Goal: Task Accomplishment & Management: Manage account settings

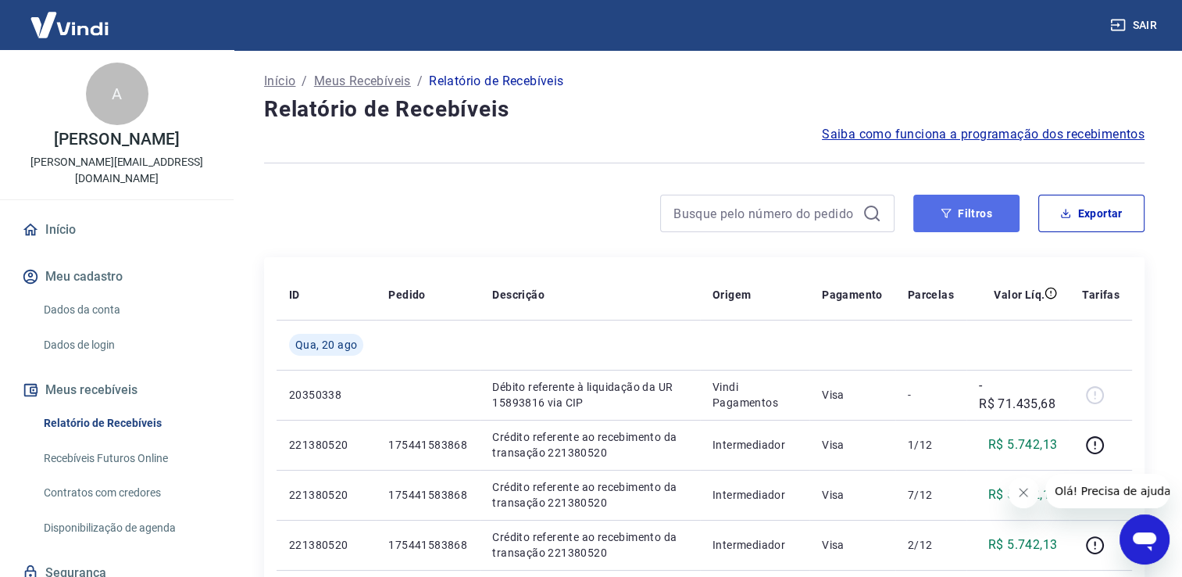
click at [928, 224] on button "Filtros" at bounding box center [967, 214] width 106 height 38
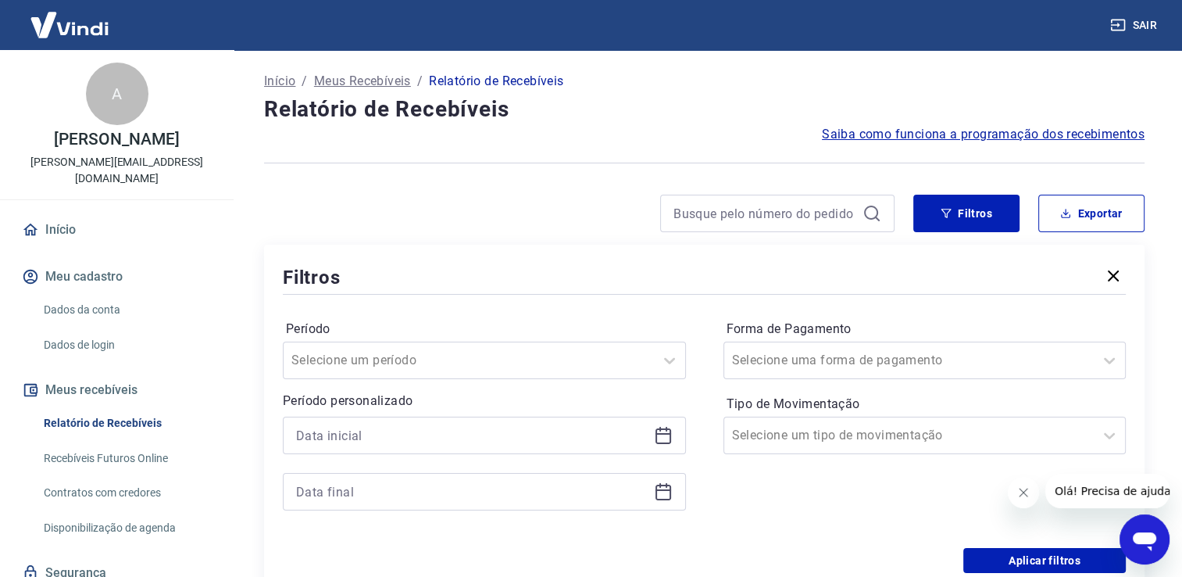
click at [562, 255] on div "Filtros Período Selecione um período Período personalizado Forma de Pagamento S…" at bounding box center [704, 418] width 881 height 347
click at [953, 233] on div "Filtros Exportar Filtros Período Selecione um período Período personalizado For…" at bounding box center [704, 393] width 881 height 397
click at [960, 216] on button "Filtros" at bounding box center [967, 214] width 106 height 38
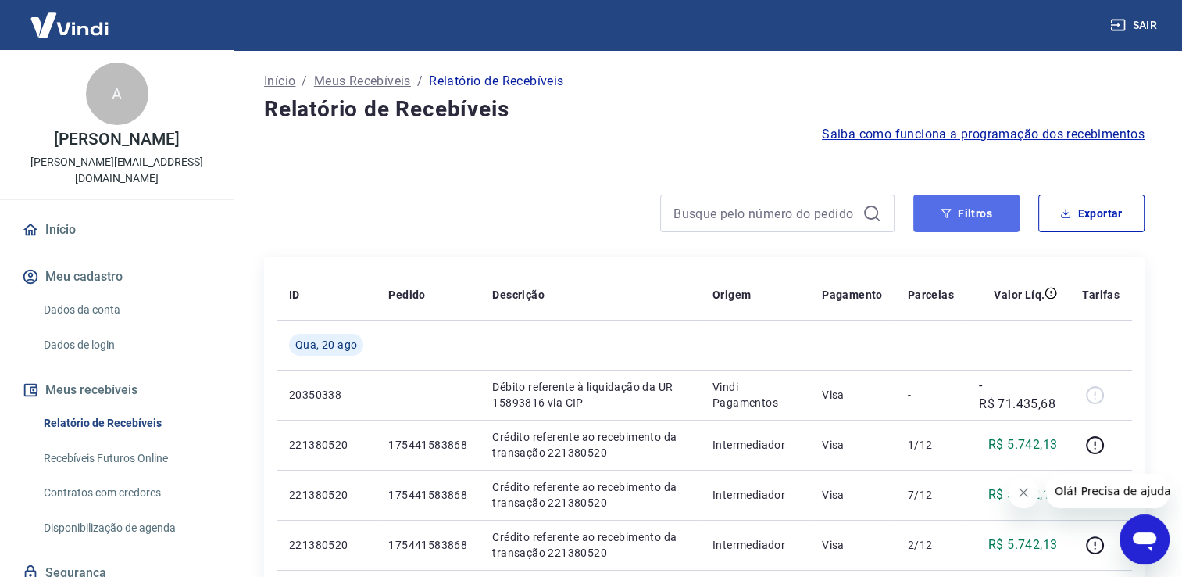
click at [993, 221] on button "Filtros" at bounding box center [967, 214] width 106 height 38
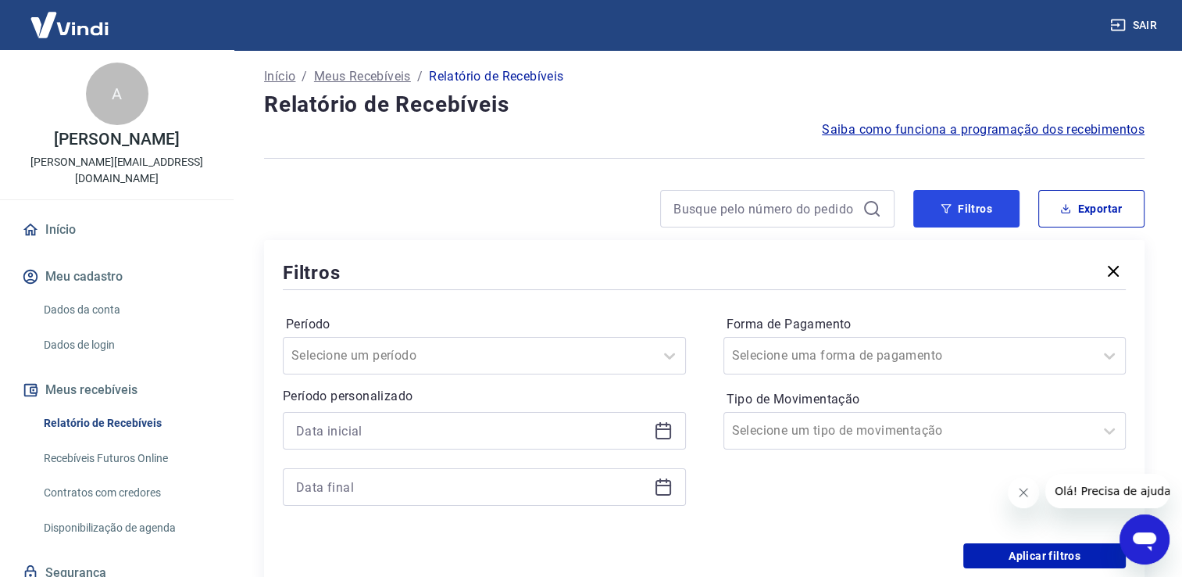
scroll to position [234, 0]
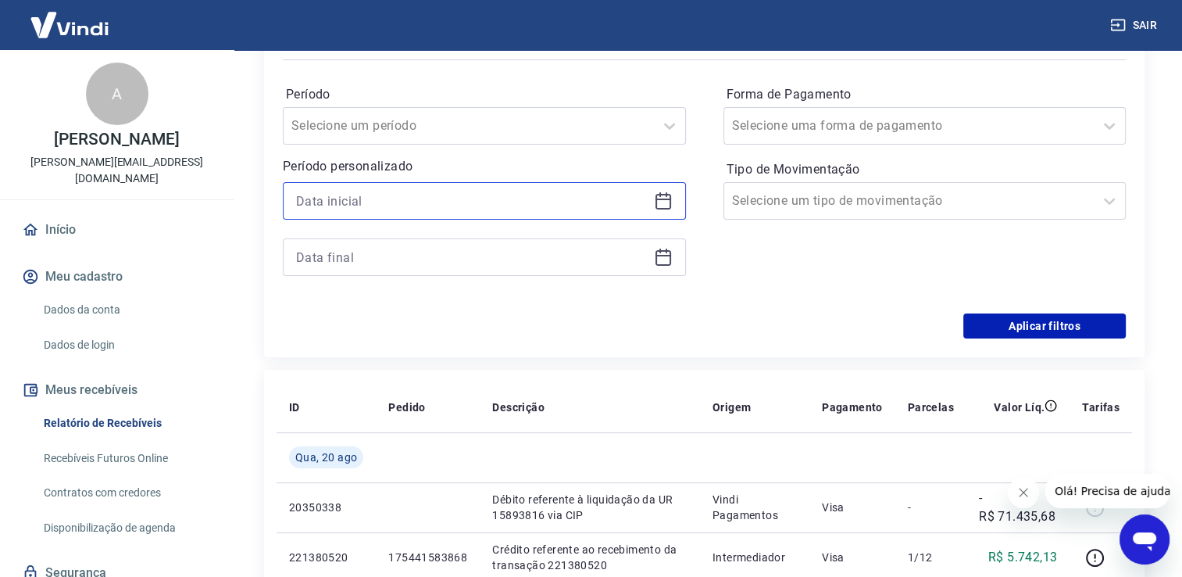
click at [374, 206] on input at bounding box center [472, 200] width 352 height 23
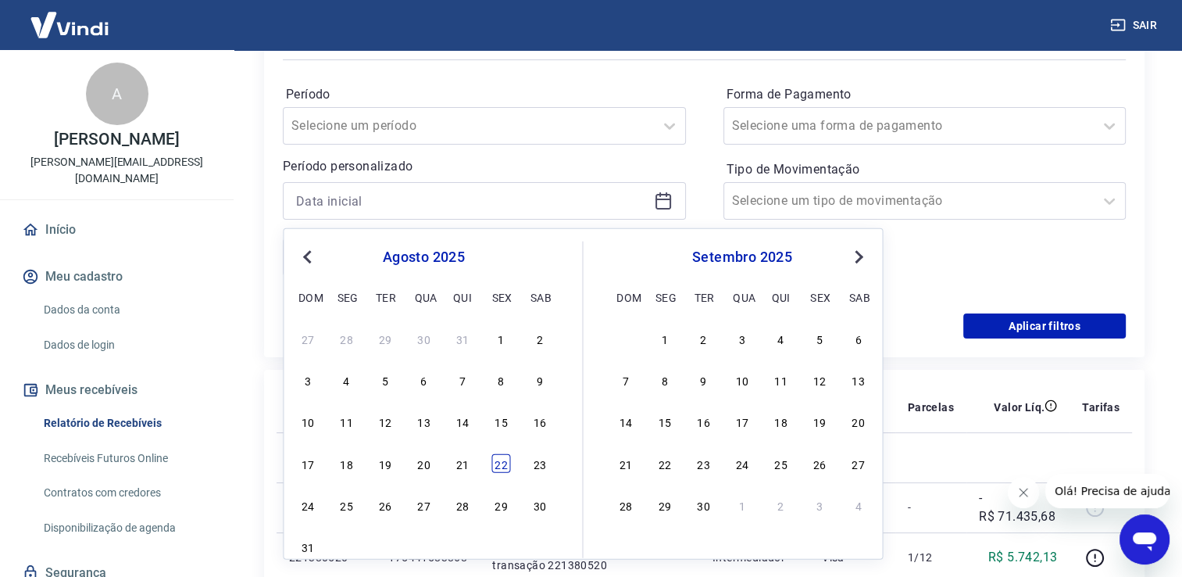
click at [499, 463] on div "22" at bounding box center [501, 462] width 19 height 19
type input "[DATE]"
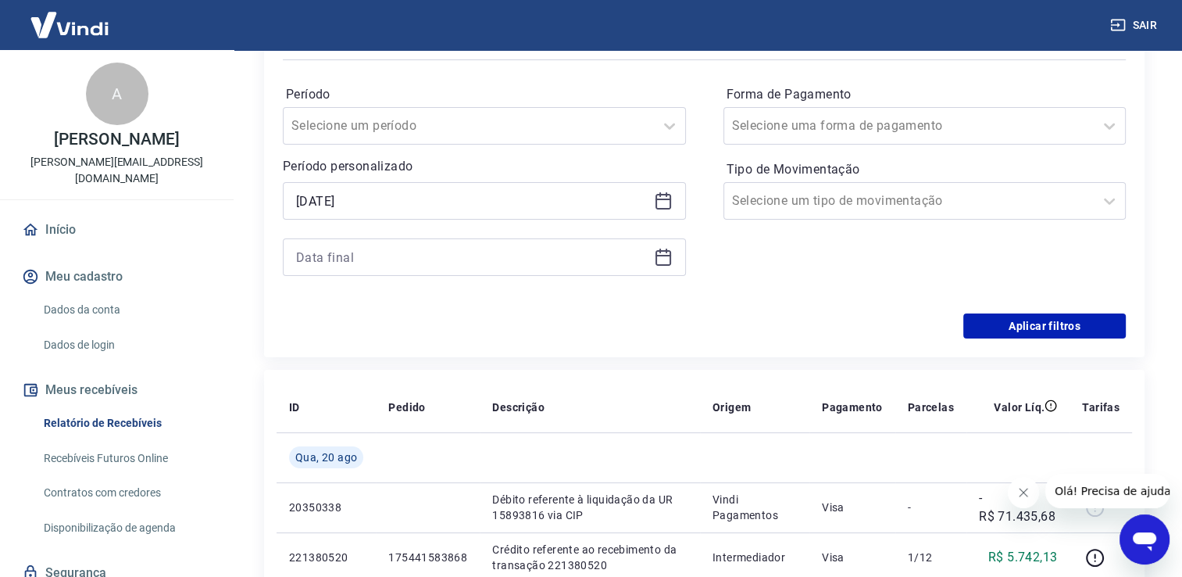
click at [656, 257] on icon at bounding box center [664, 258] width 16 height 16
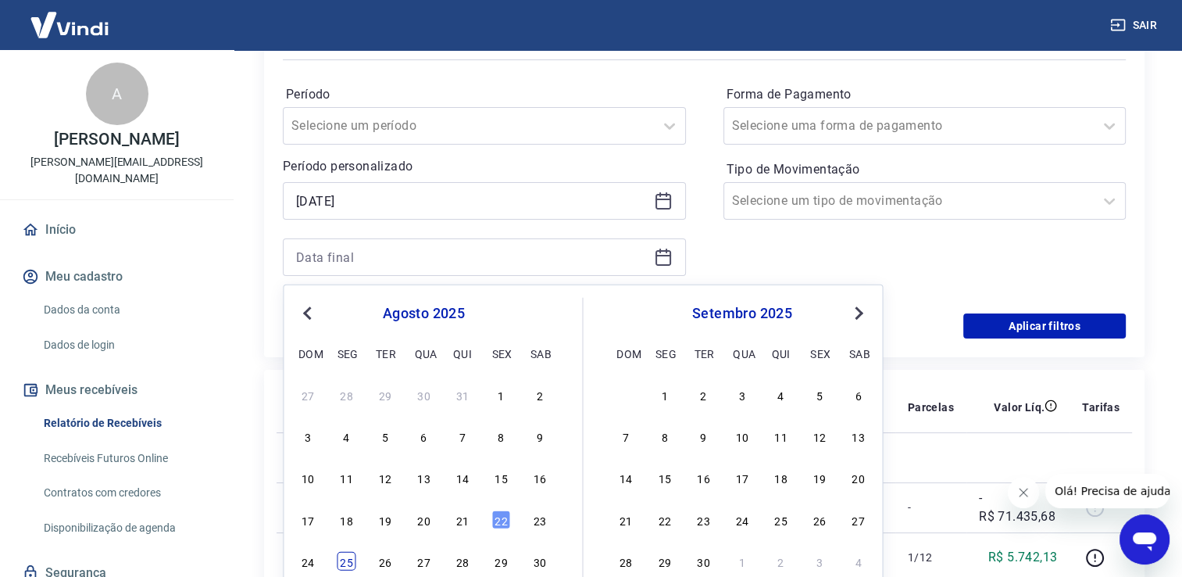
click at [345, 562] on div "25" at bounding box center [347, 561] width 19 height 19
type input "[DATE]"
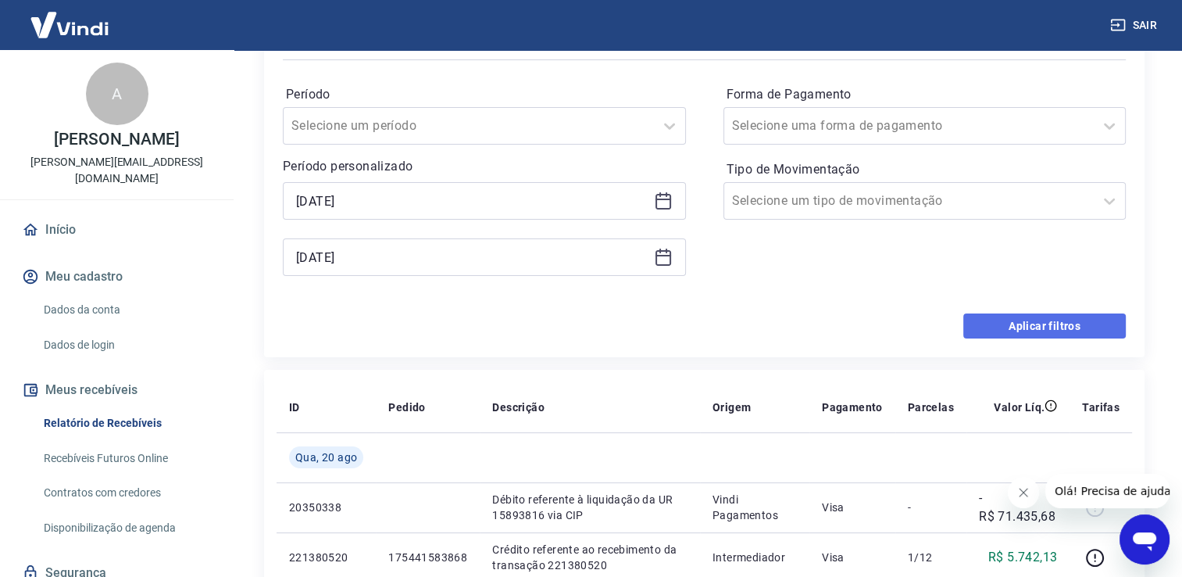
click at [1066, 327] on button "Aplicar filtros" at bounding box center [1045, 325] width 163 height 25
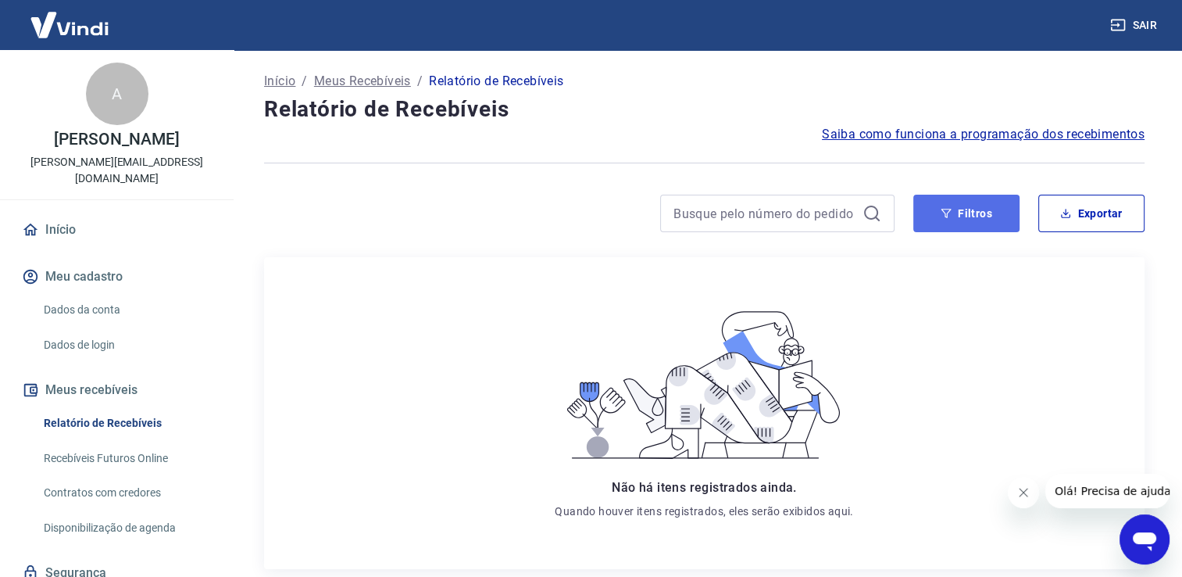
click at [928, 206] on button "Filtros" at bounding box center [967, 214] width 106 height 38
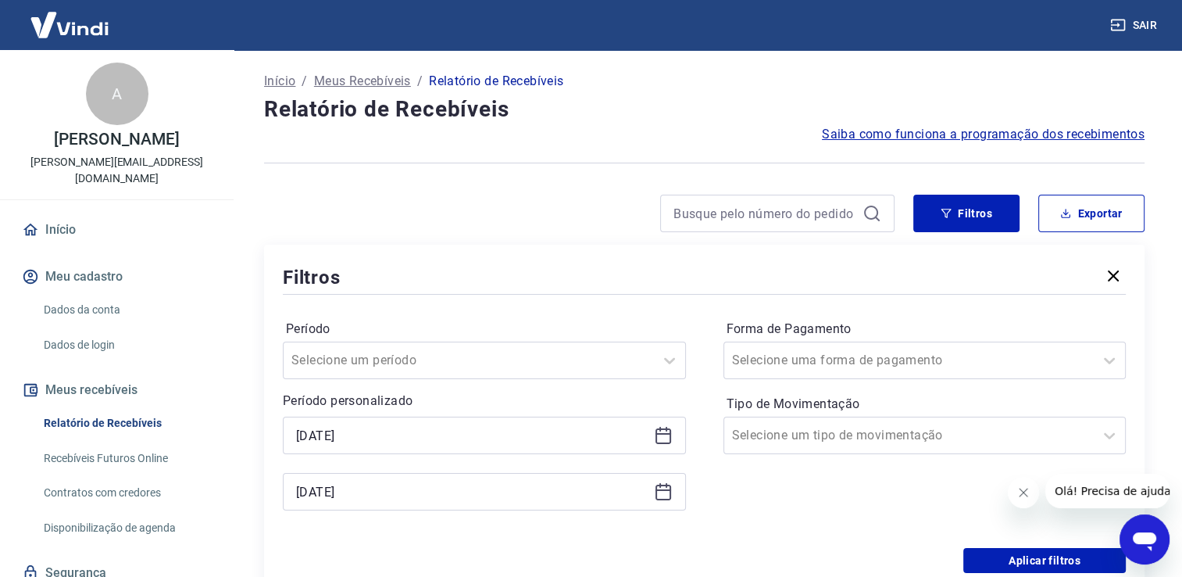
click at [664, 494] on icon at bounding box center [663, 491] width 19 height 19
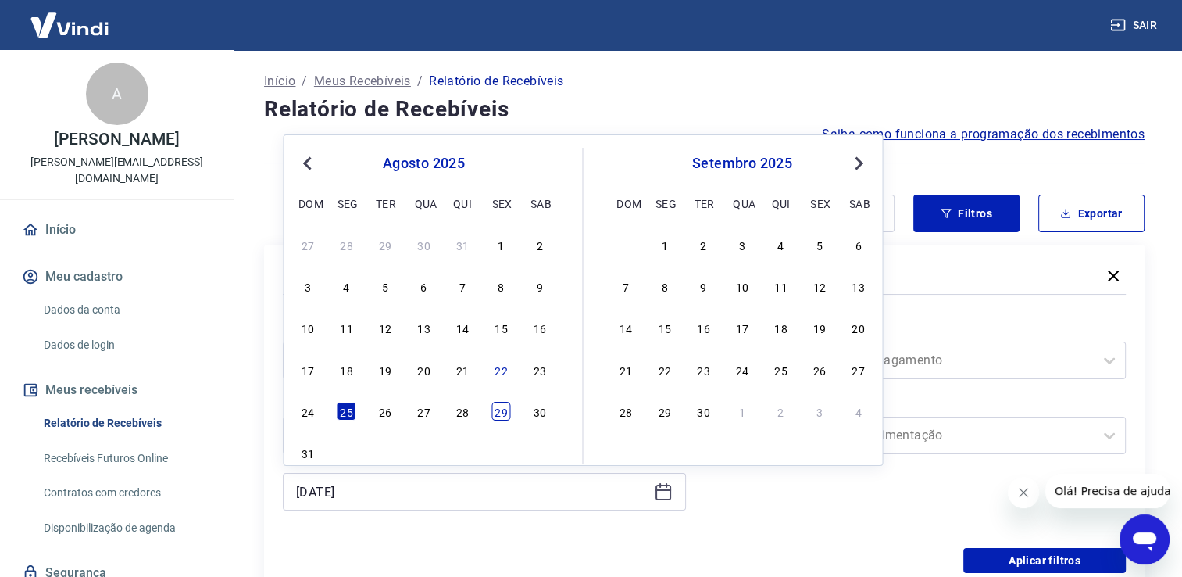
click at [506, 417] on div "29" at bounding box center [501, 411] width 19 height 19
type input "[DATE]"
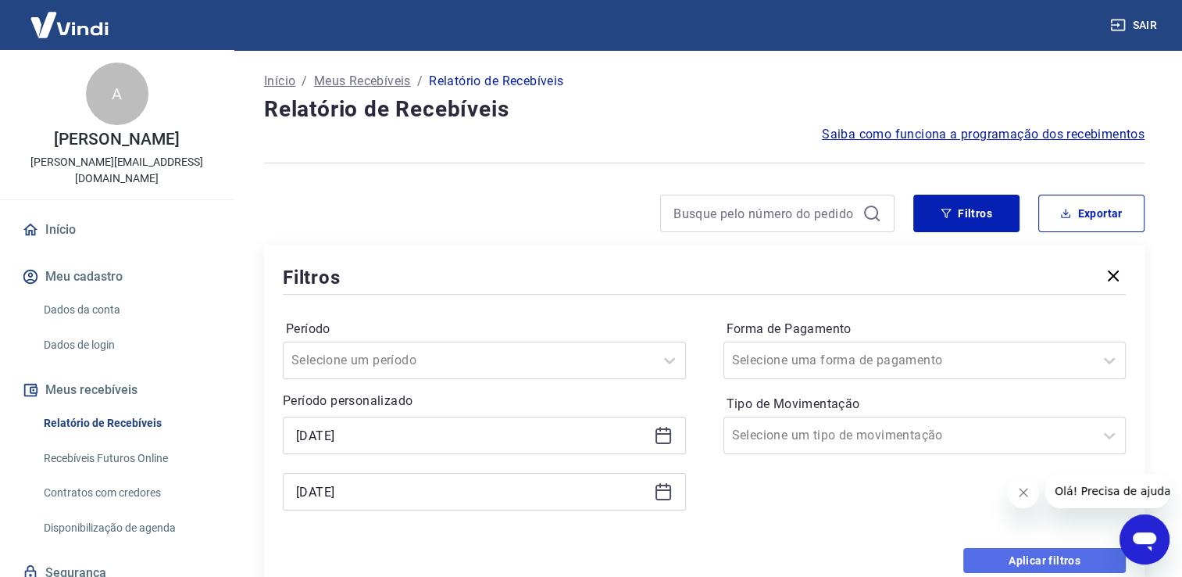
click at [1046, 565] on button "Aplicar filtros" at bounding box center [1045, 560] width 163 height 25
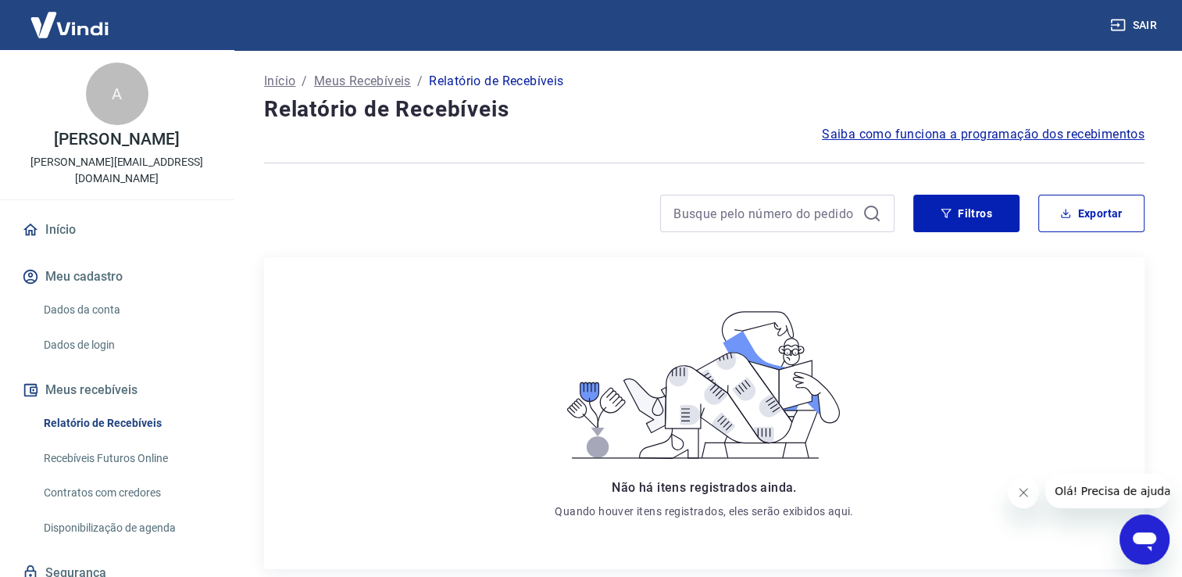
click at [878, 214] on icon at bounding box center [872, 213] width 19 height 19
click at [928, 202] on button "Filtros" at bounding box center [967, 214] width 106 height 38
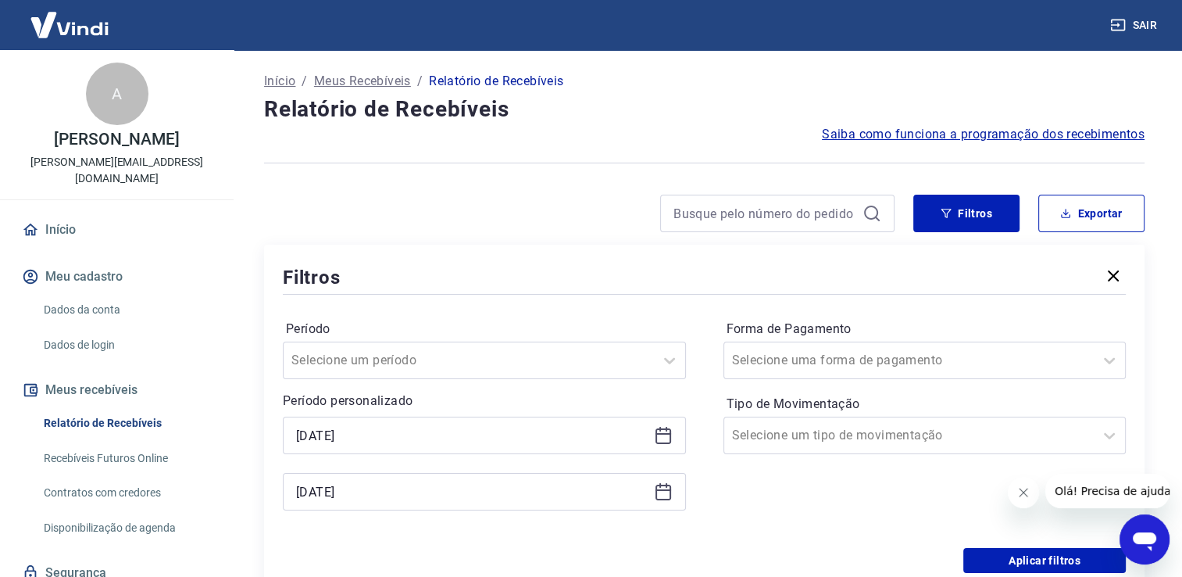
click at [665, 435] on icon at bounding box center [663, 435] width 19 height 19
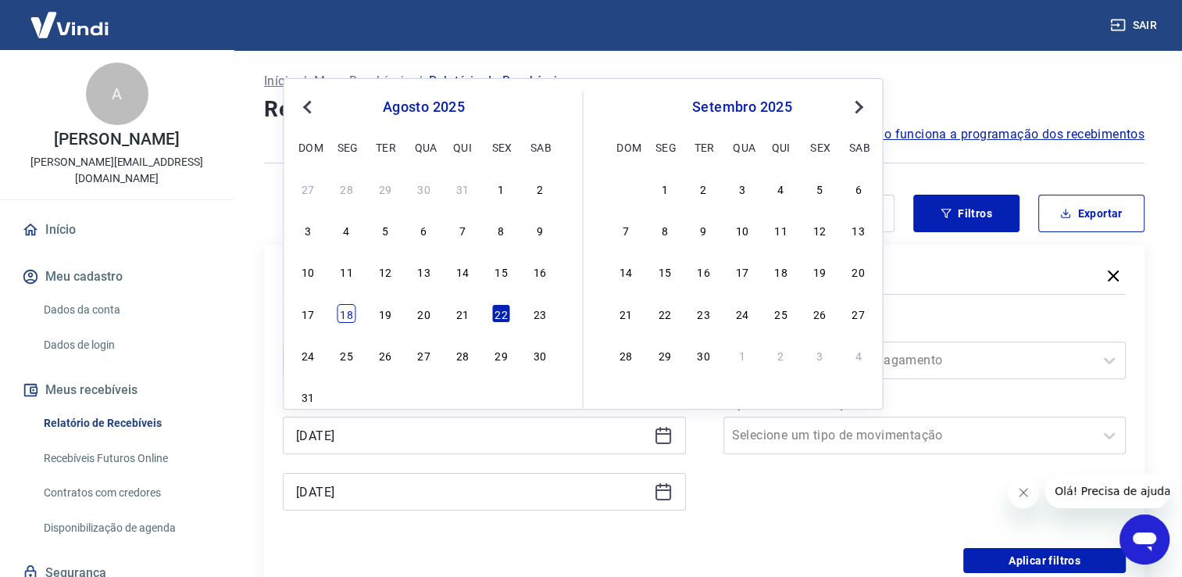
click at [352, 313] on div "18" at bounding box center [347, 313] width 19 height 19
type input "[DATE]"
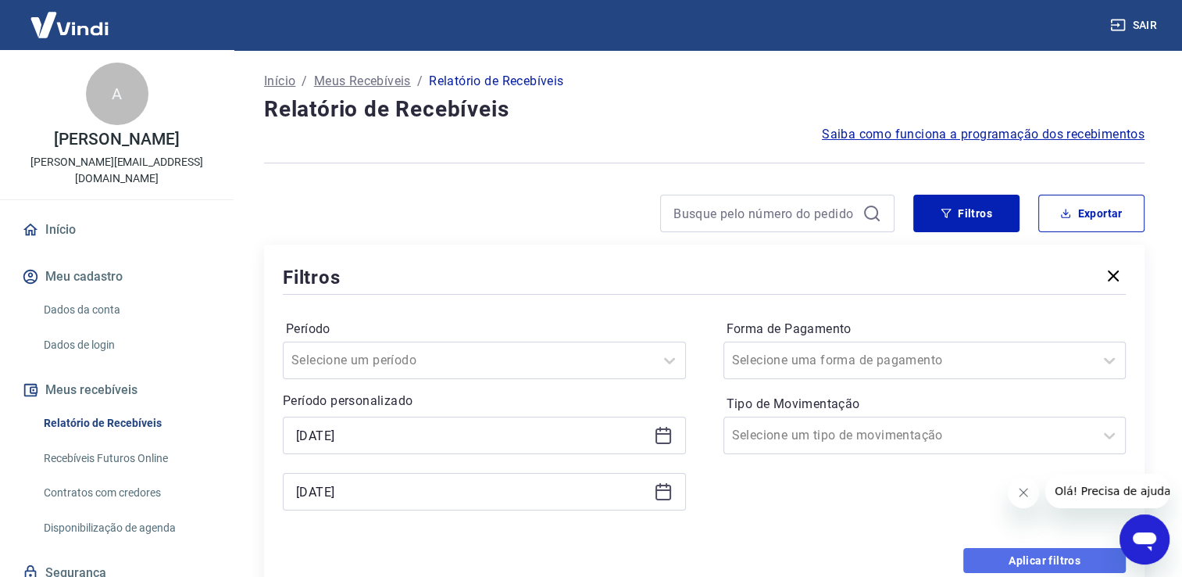
click at [999, 555] on button "Aplicar filtros" at bounding box center [1045, 560] width 163 height 25
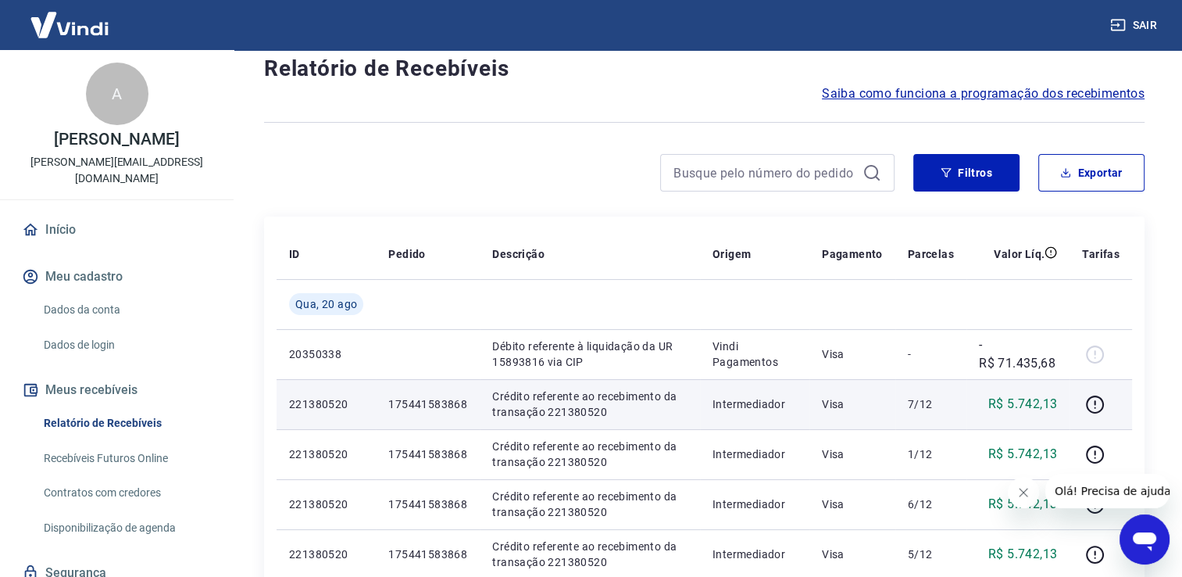
scroll to position [78, 0]
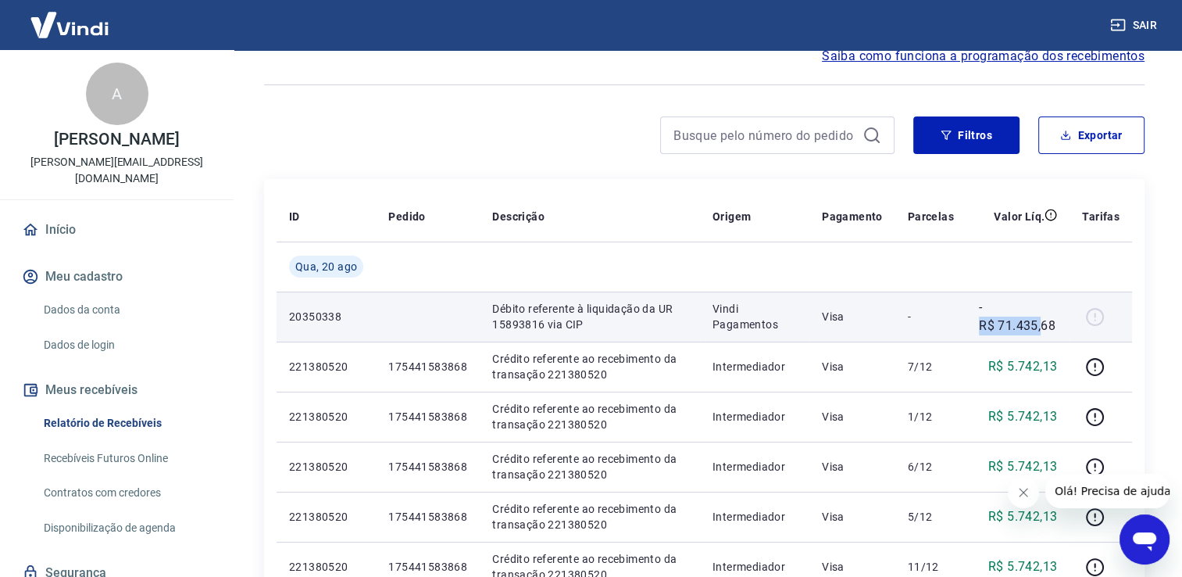
drag, startPoint x: 971, startPoint y: 325, endPoint x: 1042, endPoint y: 327, distance: 70.4
click at [1042, 327] on td "-R$ 71.435,68" at bounding box center [1018, 316] width 103 height 50
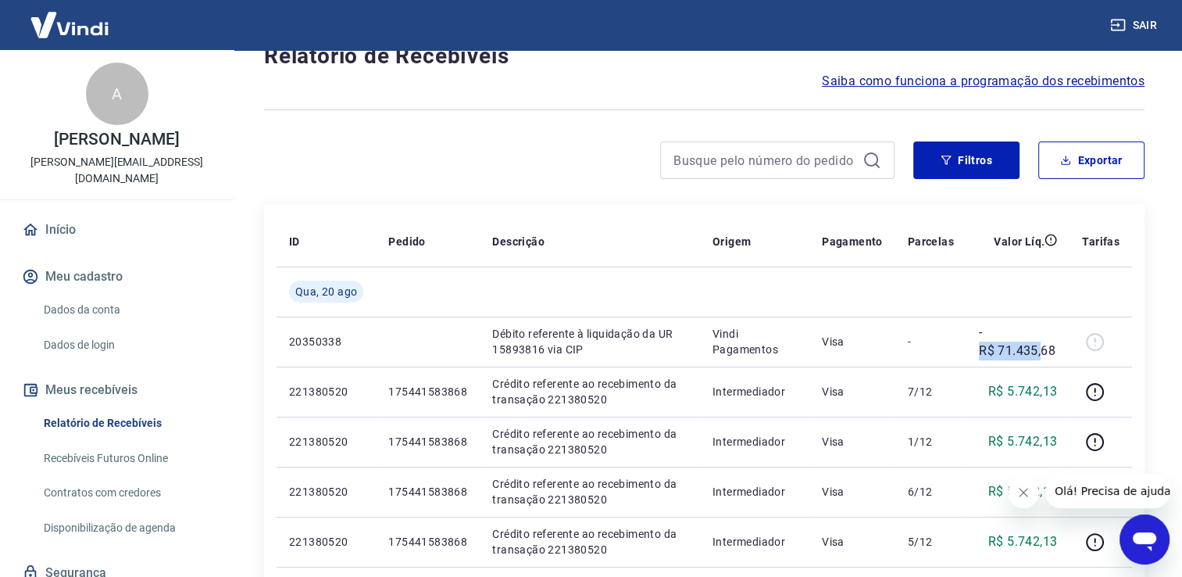
scroll to position [0, 0]
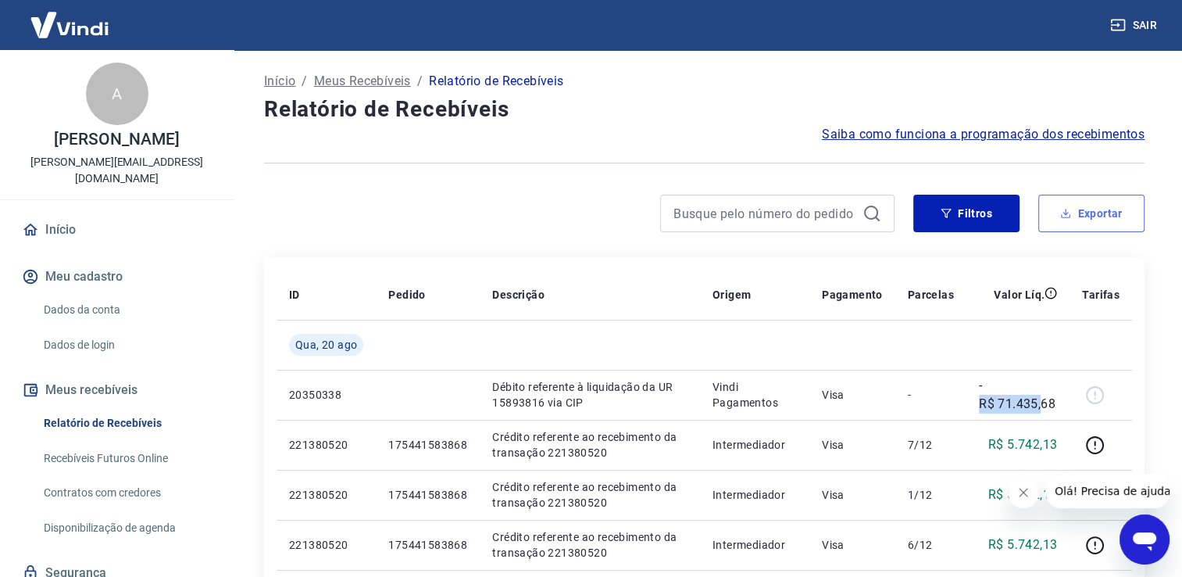
click at [1133, 208] on button "Exportar" at bounding box center [1092, 214] width 106 height 38
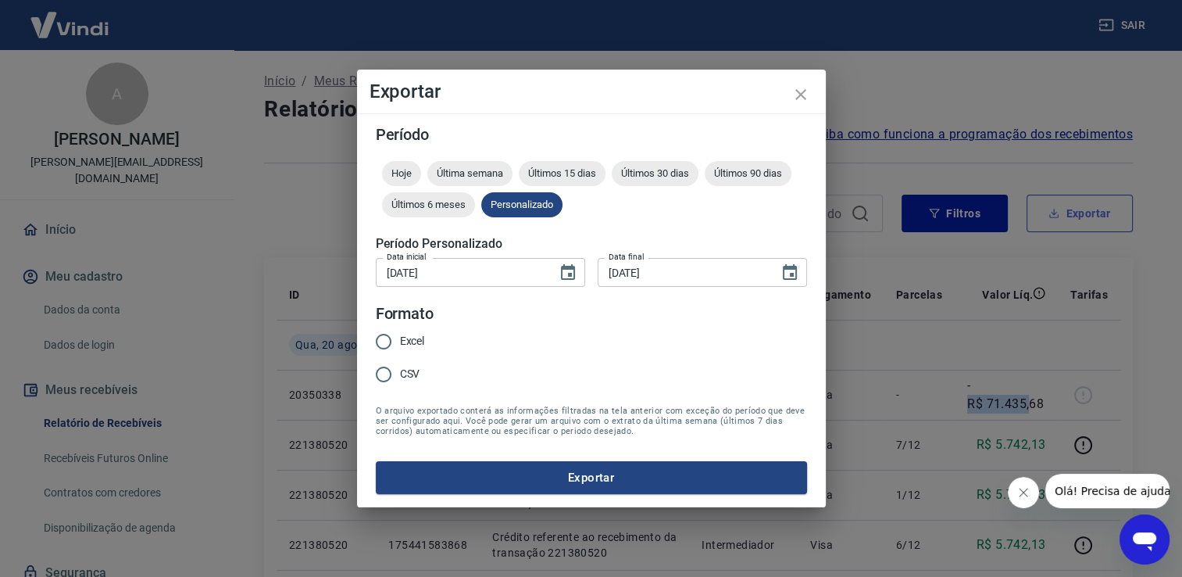
type input "[DATE]"
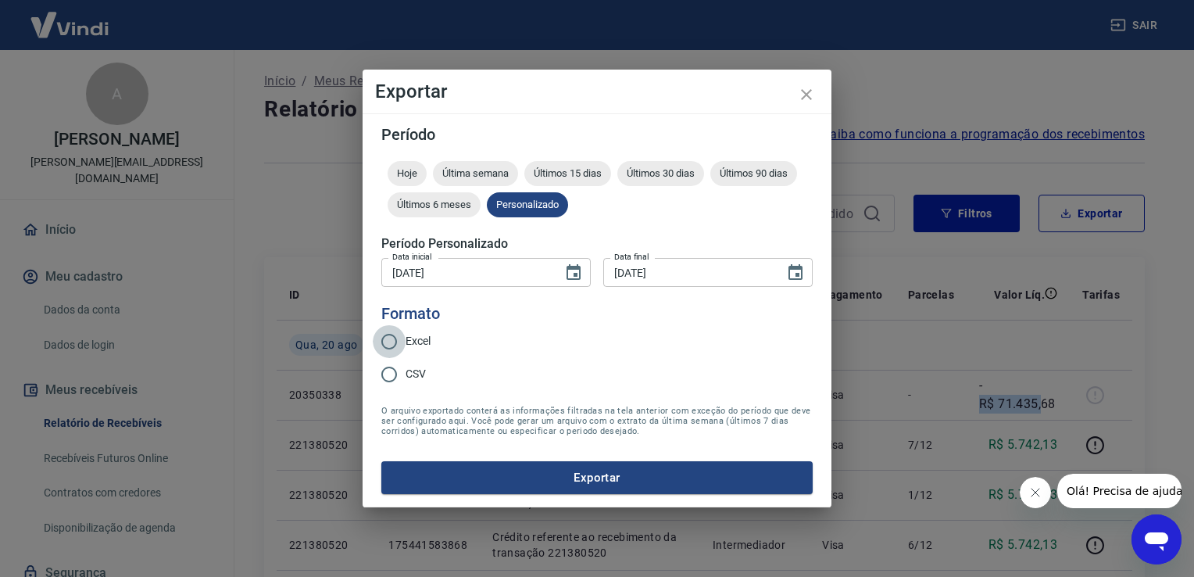
click at [397, 345] on input "Excel" at bounding box center [389, 341] width 33 height 33
radio input "true"
click at [517, 486] on button "Exportar" at bounding box center [596, 477] width 431 height 33
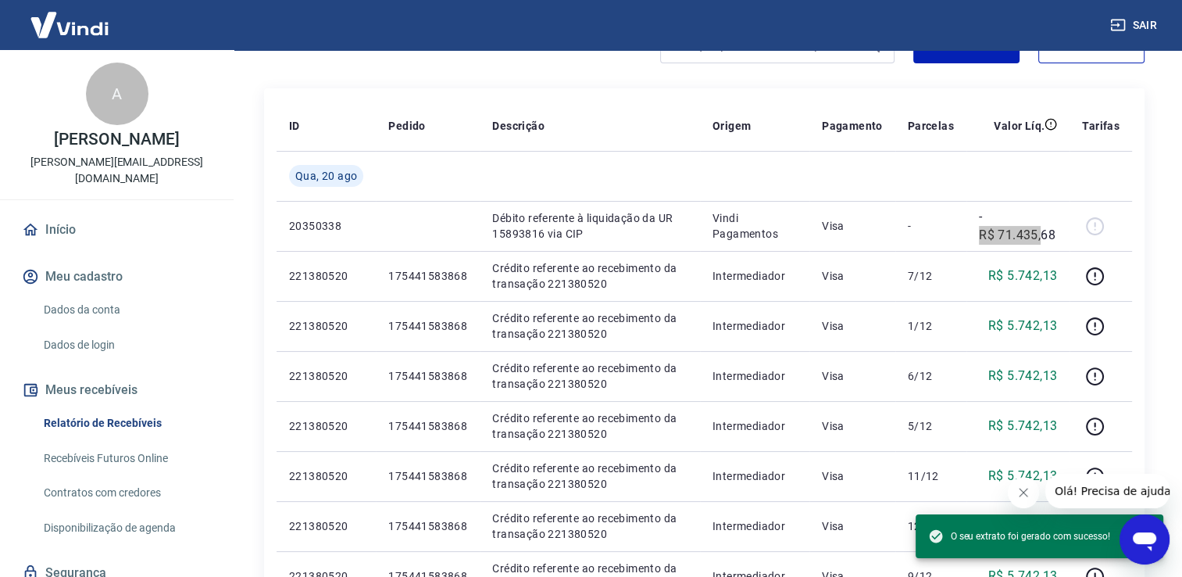
scroll to position [83, 0]
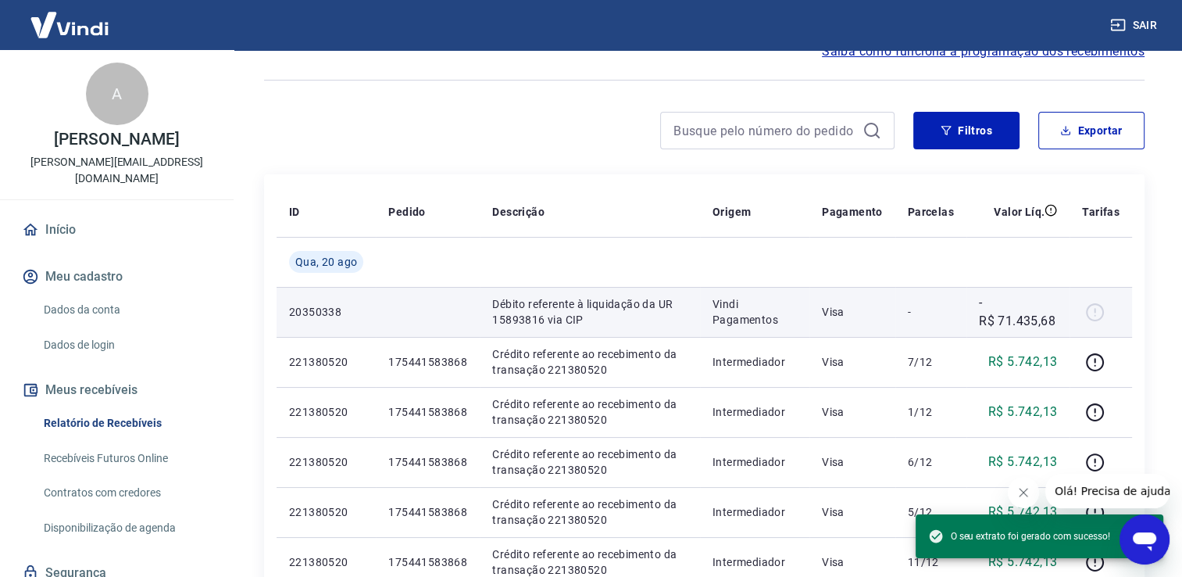
click at [928, 325] on td "-" at bounding box center [931, 312] width 71 height 50
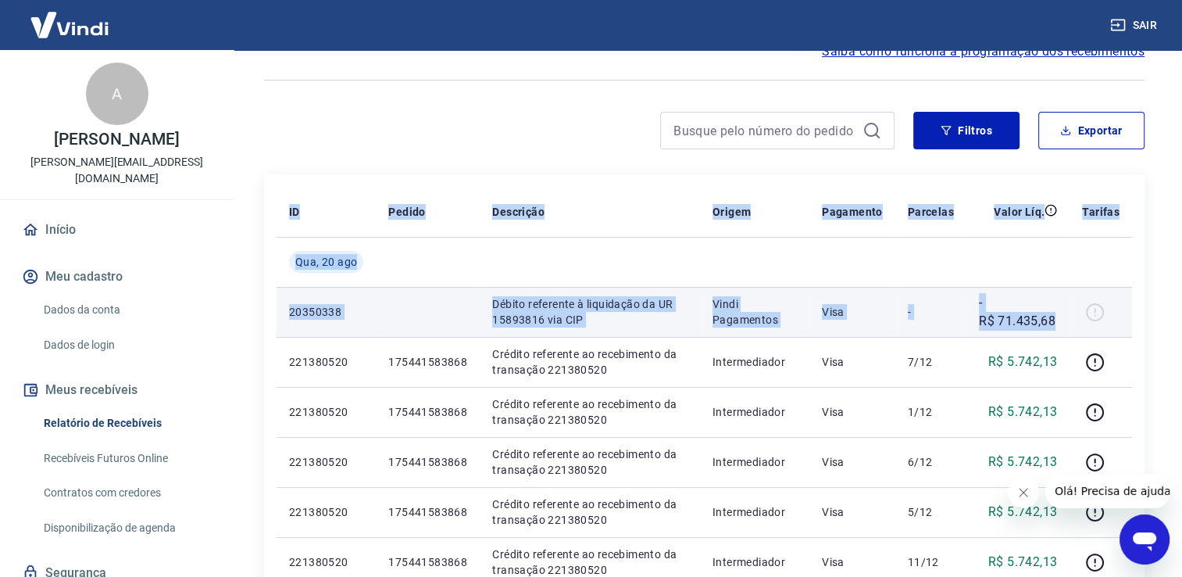
drag, startPoint x: 263, startPoint y: 288, endPoint x: 1063, endPoint y: 324, distance: 800.2
copy table "ID Pedido Descrição Origem Pagamento Parcelas Valor Líq. Tarifas [DATE] 2035033…"
